Goal: Transaction & Acquisition: Purchase product/service

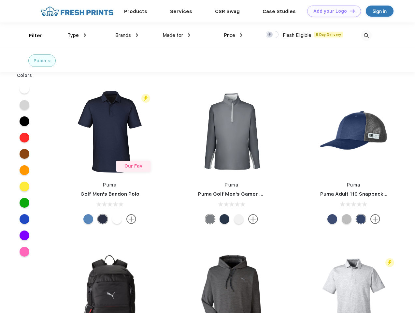
click at [331, 11] on link "Add your Logo Design Tool" at bounding box center [334, 11] width 54 height 11
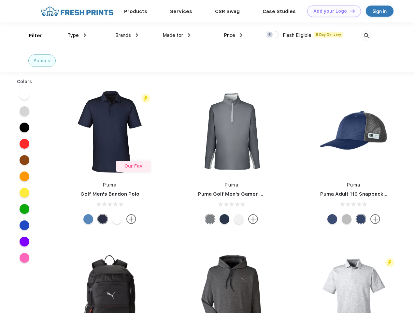
click at [0, 0] on div "Design Tool" at bounding box center [0, 0] width 0 height 0
click at [349, 11] on link "Add your Logo Design Tool" at bounding box center [334, 11] width 54 height 11
click at [31, 35] on div "Filter" at bounding box center [35, 35] width 13 height 7
click at [77, 35] on span "Type" at bounding box center [72, 35] width 11 height 6
click at [127, 35] on span "Brands" at bounding box center [123, 35] width 16 height 6
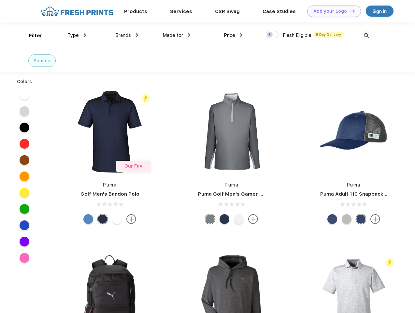
click at [176, 35] on span "Made for" at bounding box center [172, 35] width 21 height 6
click at [233, 35] on span "Price" at bounding box center [229, 35] width 11 height 6
click at [272, 35] on div at bounding box center [272, 34] width 13 height 7
click at [270, 35] on input "checkbox" at bounding box center [268, 33] width 4 height 4
click at [366, 35] on img at bounding box center [366, 35] width 11 height 11
